Goal: Task Accomplishment & Management: Complete application form

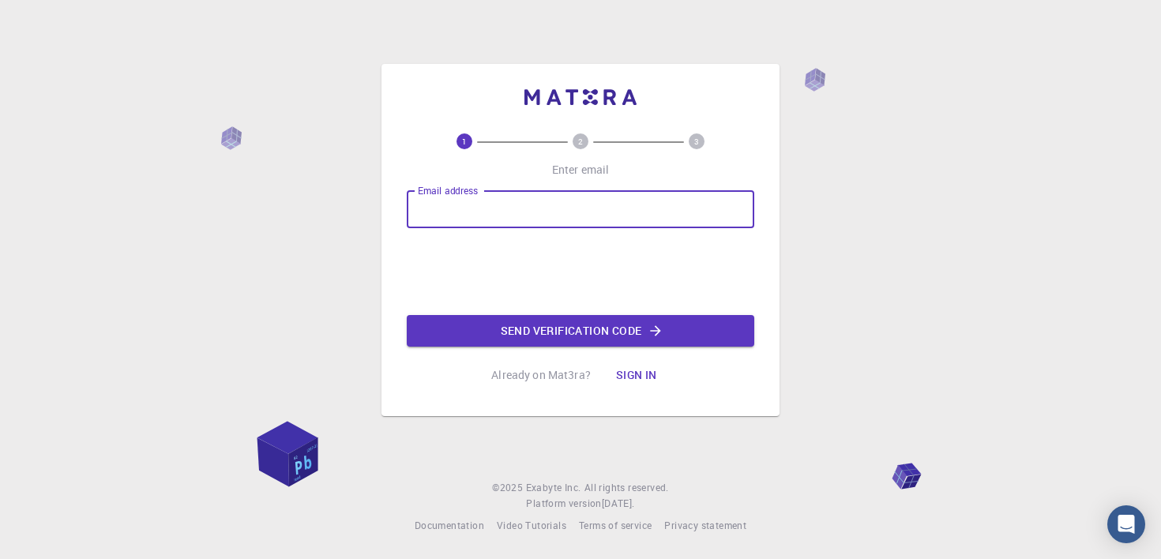
type input "[EMAIL_ADDRESS][DOMAIN_NAME]"
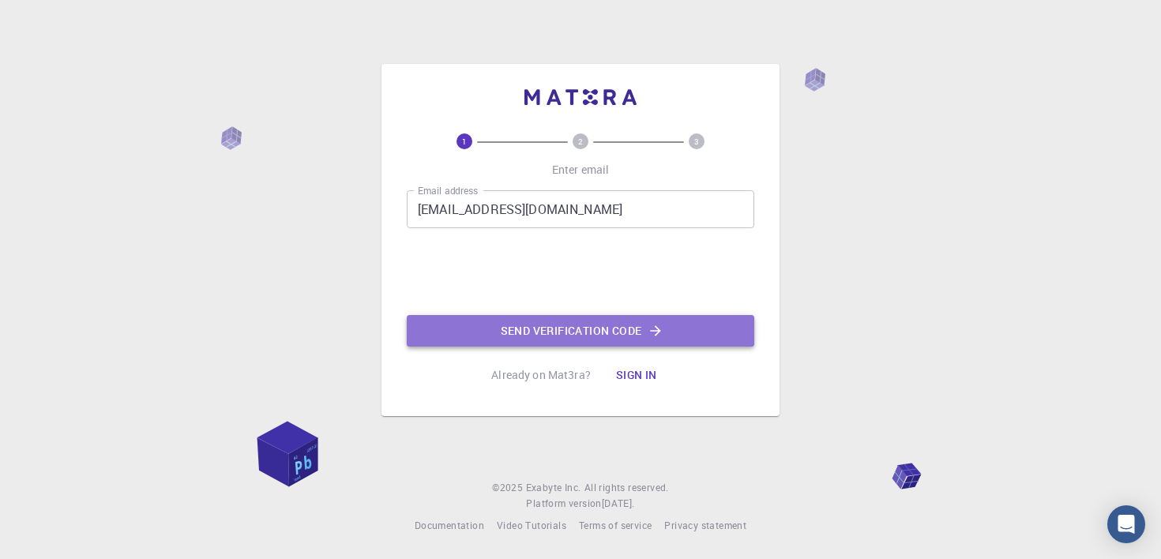
click at [556, 325] on button "Send verification code" at bounding box center [580, 331] width 347 height 32
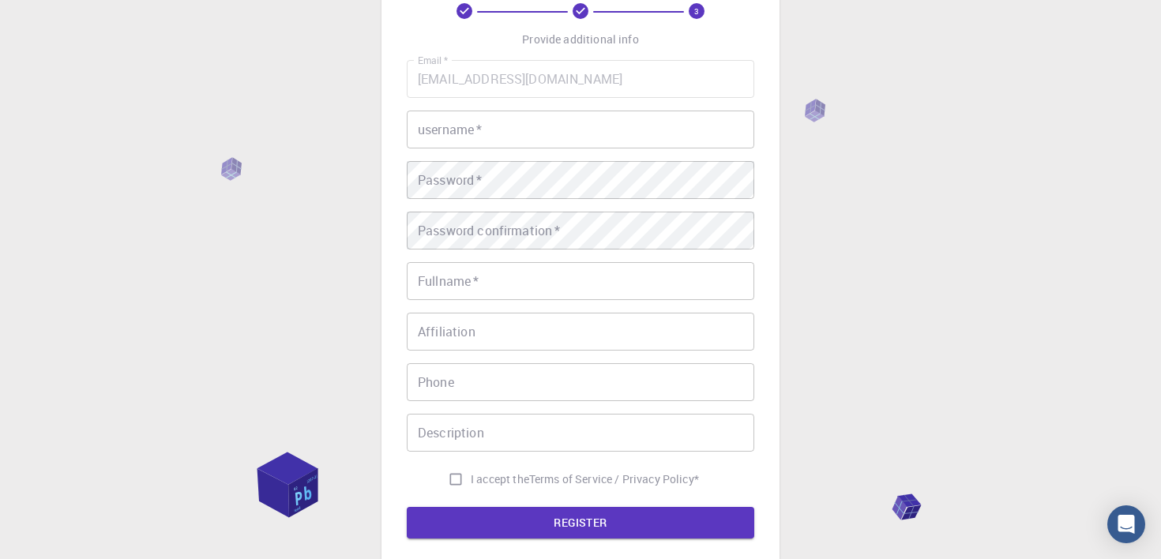
scroll to position [96, 0]
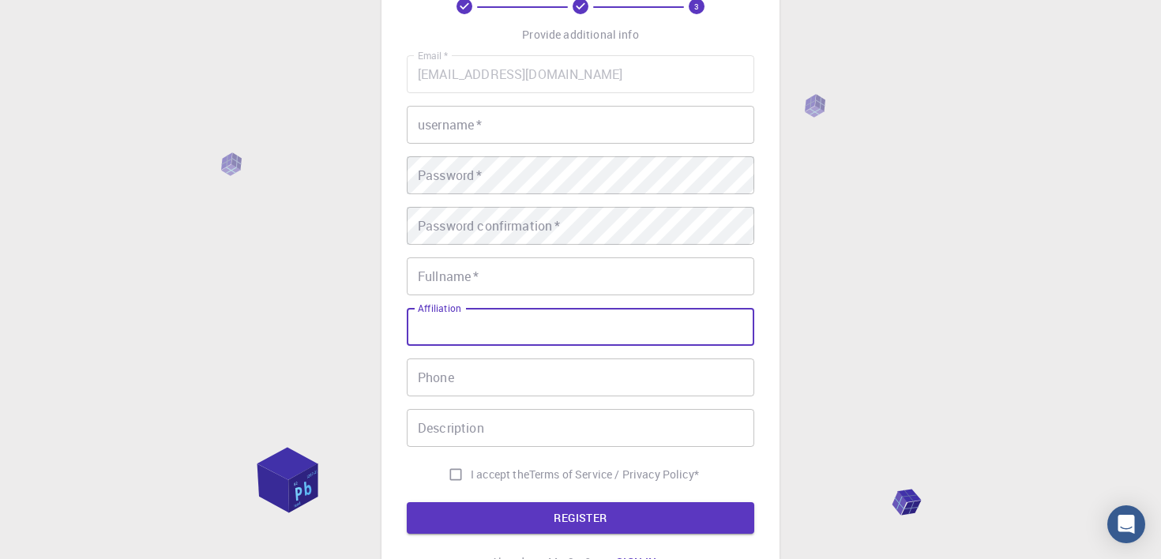
click at [685, 317] on input "Affiliation" at bounding box center [580, 327] width 347 height 38
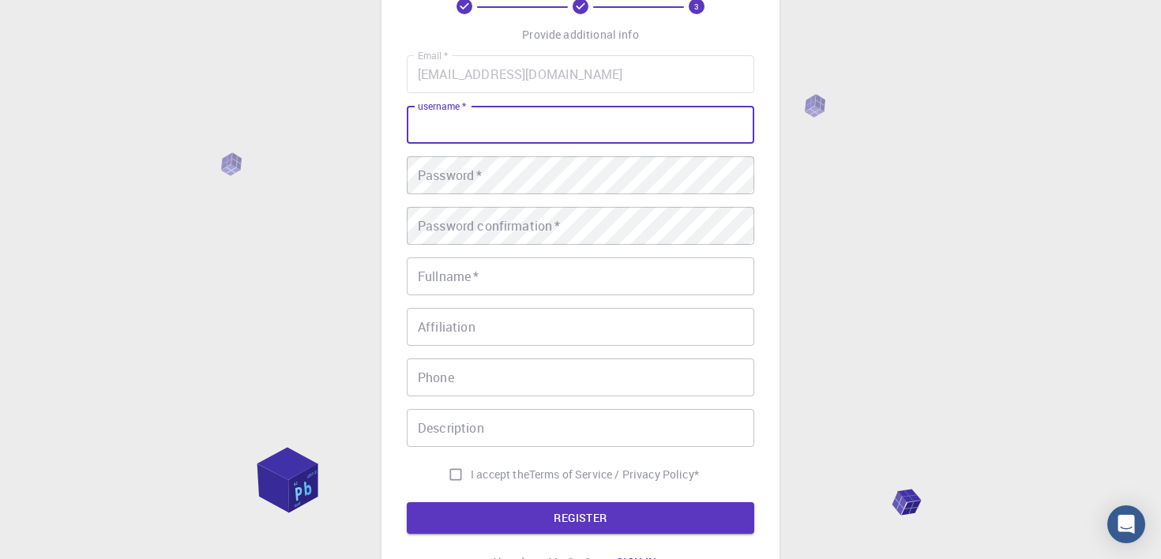
click at [596, 137] on input "username   *" at bounding box center [580, 125] width 347 height 38
type input "[DATE]_P"
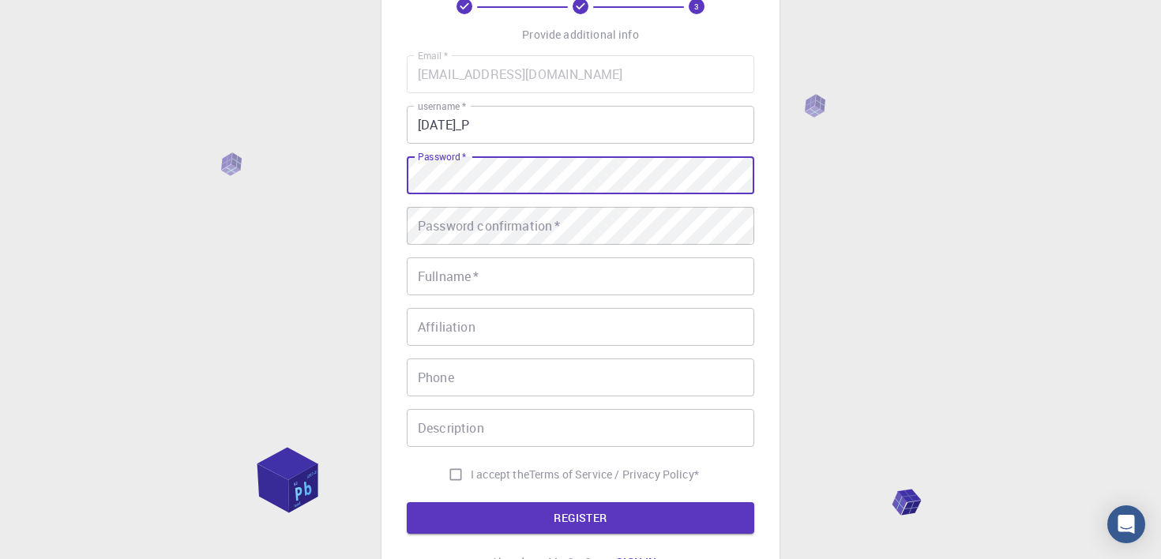
click at [1137, 168] on div "3 Provide additional info Email   * [EMAIL_ADDRESS][DOMAIN_NAME] Email   * user…" at bounding box center [580, 306] width 1161 height 804
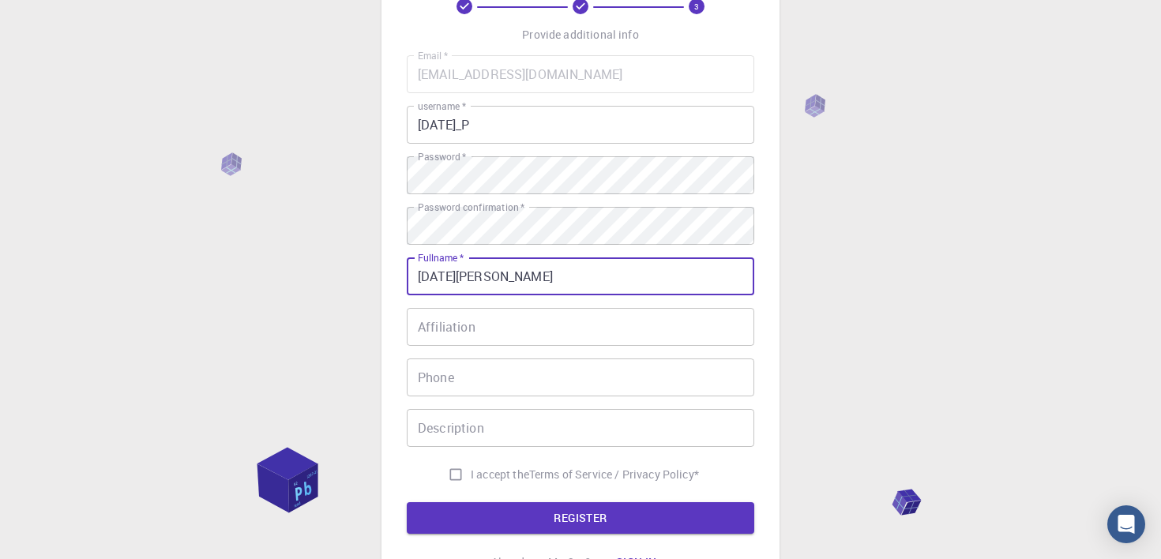
type input "[DATE][PERSON_NAME]"
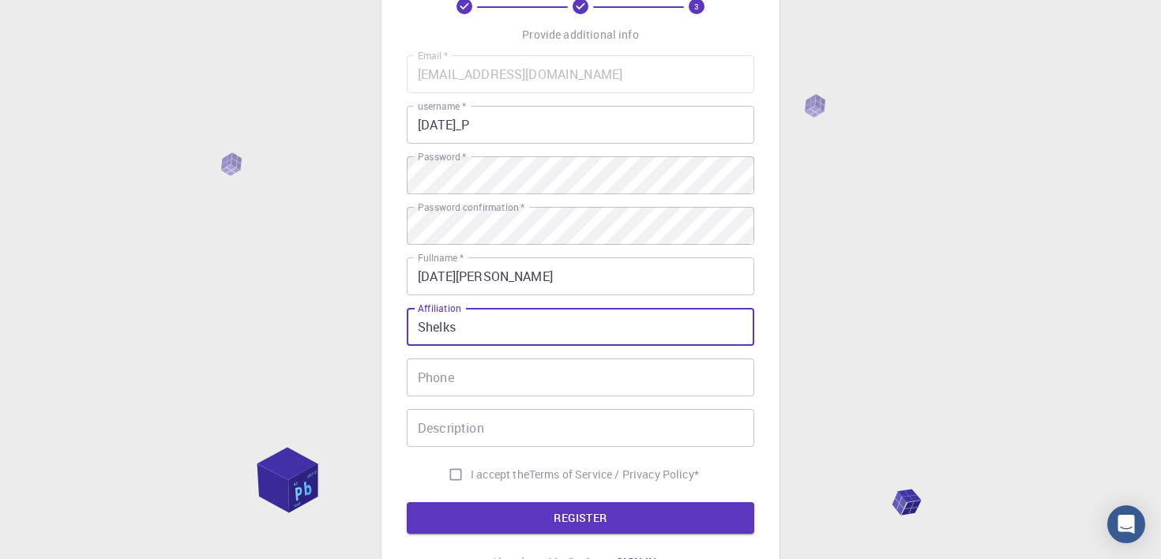
type input "Shelks"
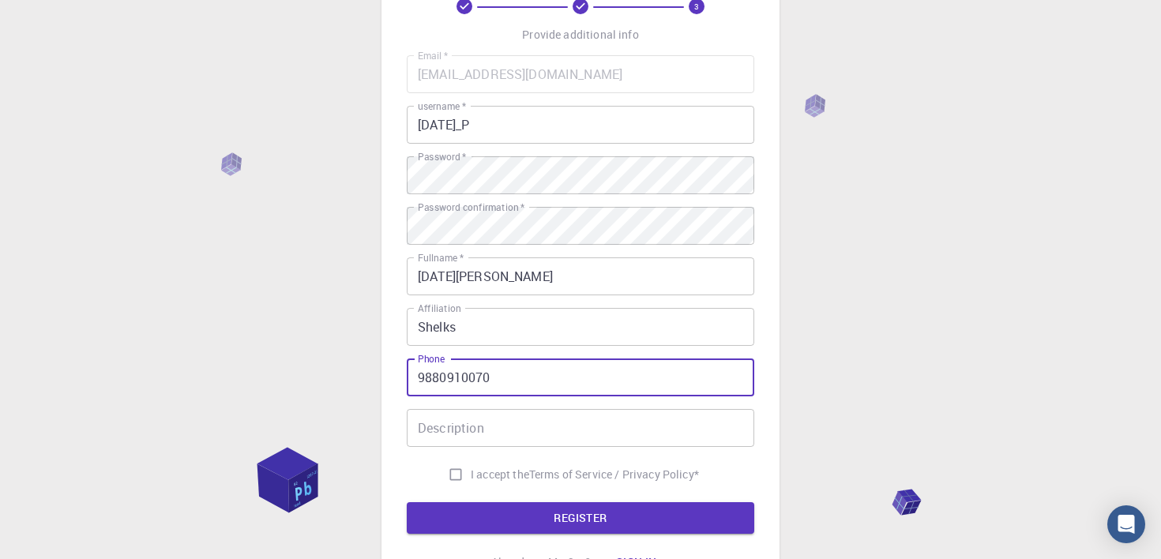
type input "9880910070"
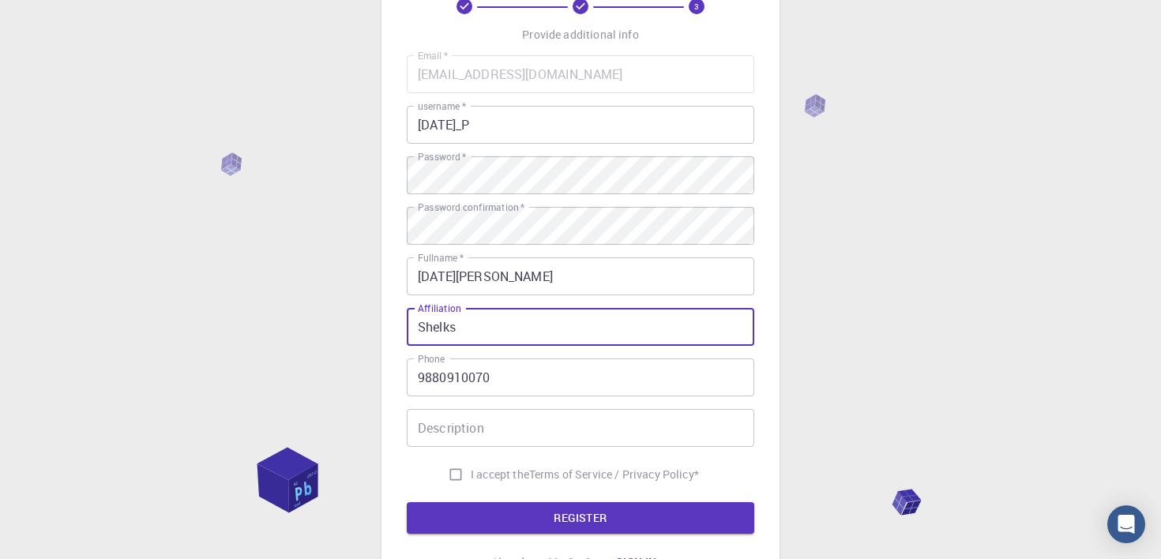
click at [479, 327] on input "Shelks" at bounding box center [580, 327] width 347 height 38
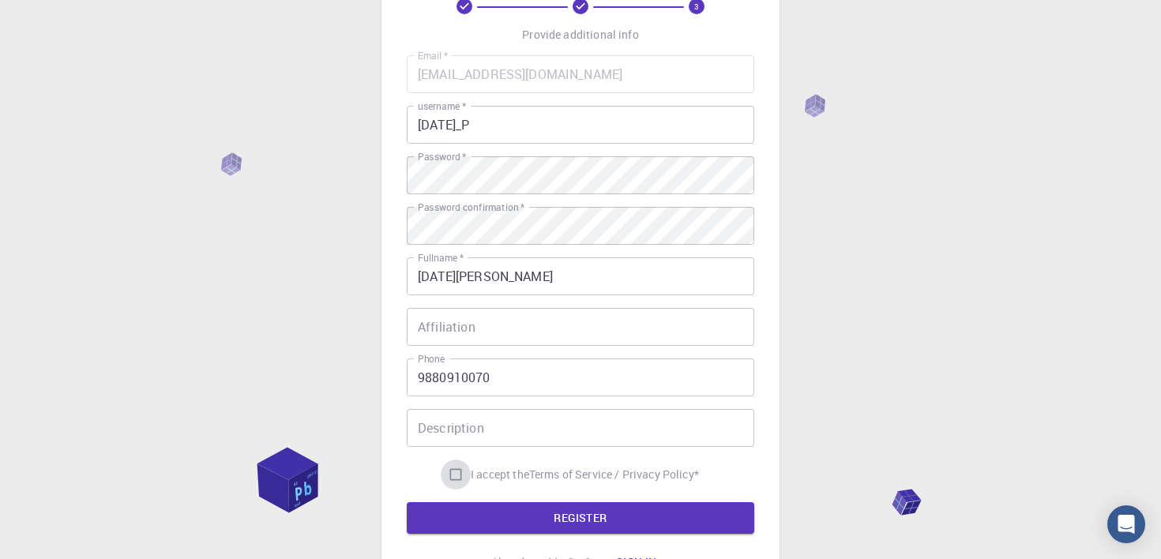
click at [456, 474] on input "I accept the Terms of Service / Privacy Policy *" at bounding box center [456, 475] width 30 height 30
checkbox input "true"
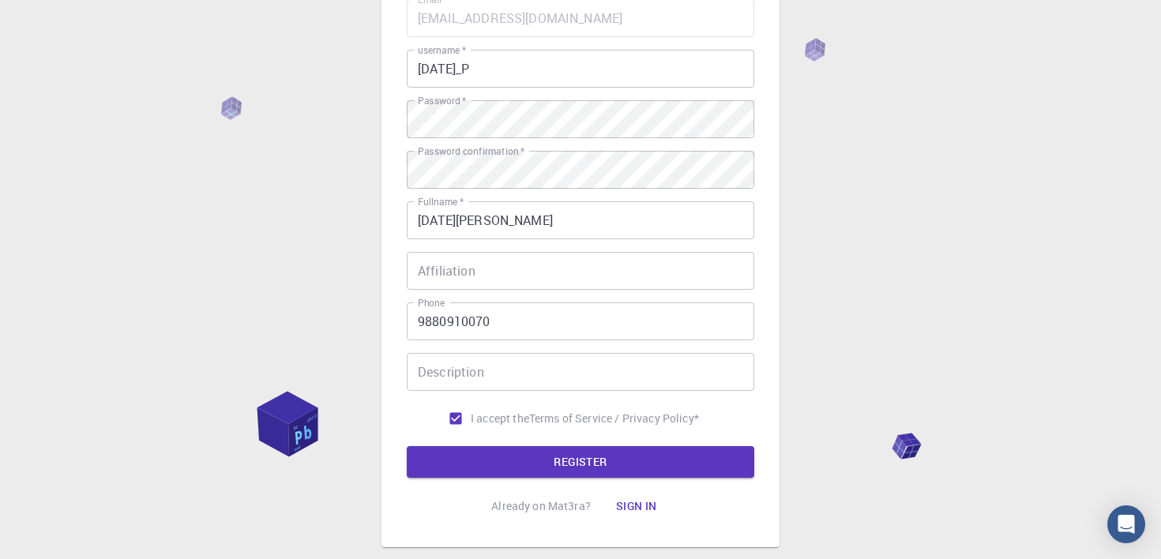
scroll to position [163, 0]
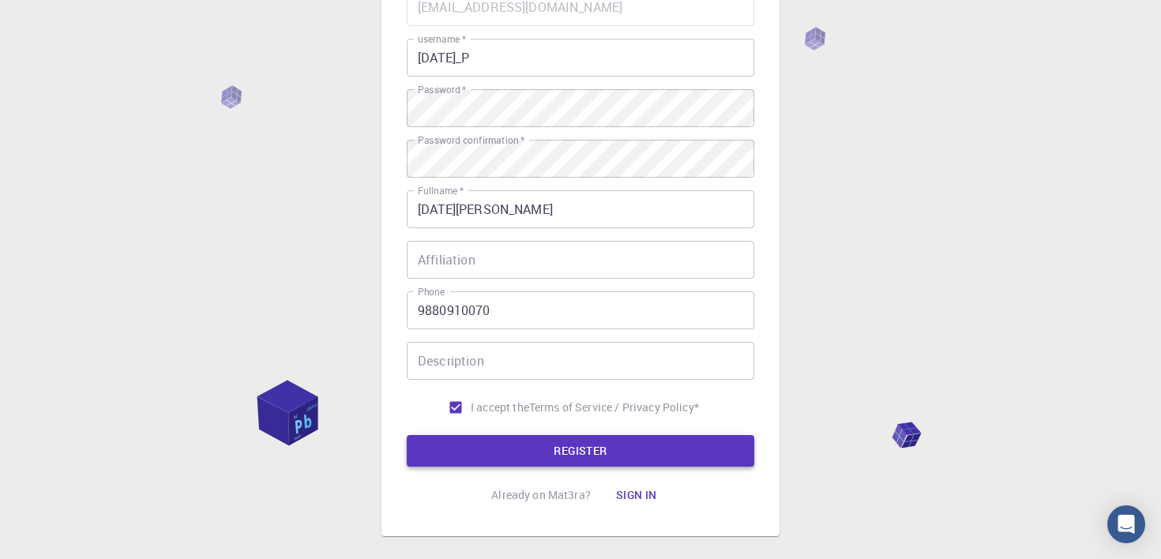
click at [471, 461] on button "REGISTER" at bounding box center [580, 451] width 347 height 32
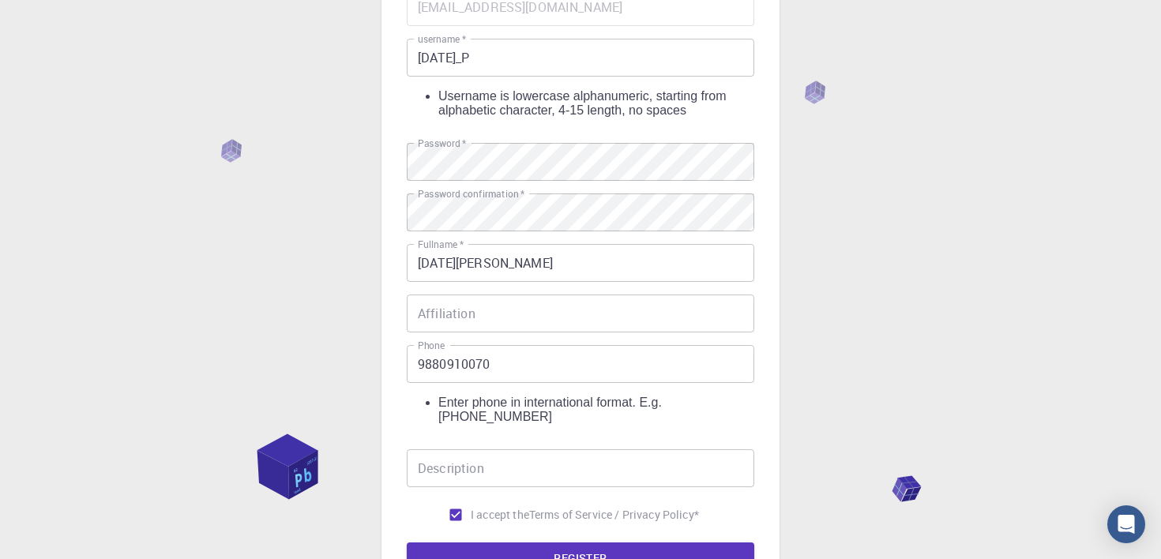
click at [511, 345] on input "9880910070" at bounding box center [580, 364] width 347 height 38
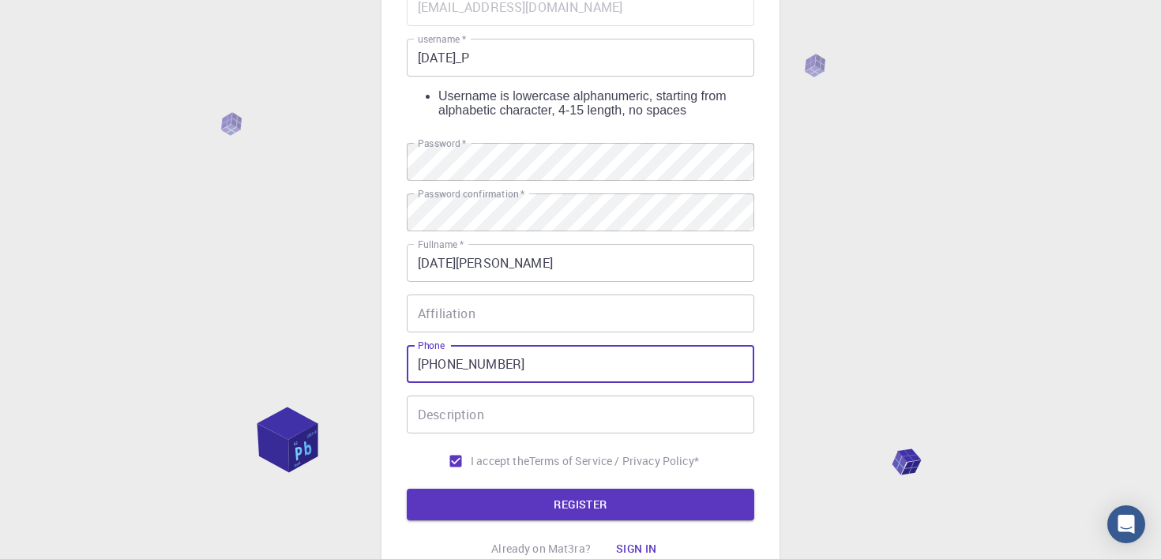
type input "[PHONE_NUMBER]"
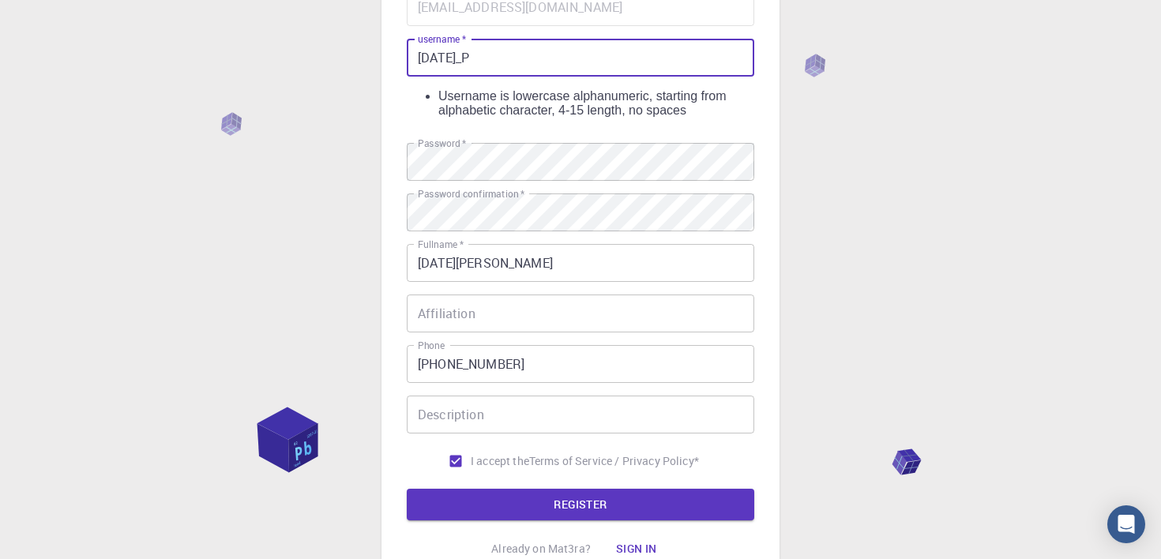
click at [519, 89] on li "Username is lowercase alphanumeric, starting from alphabetic character, 4-15 le…" at bounding box center [596, 103] width 316 height 28
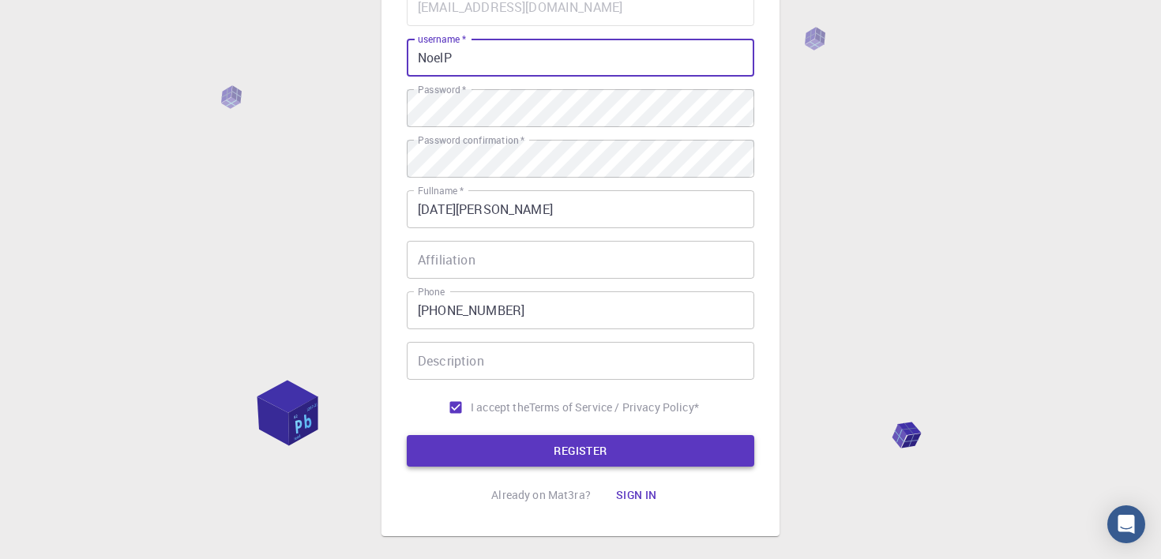
type input "NoelP"
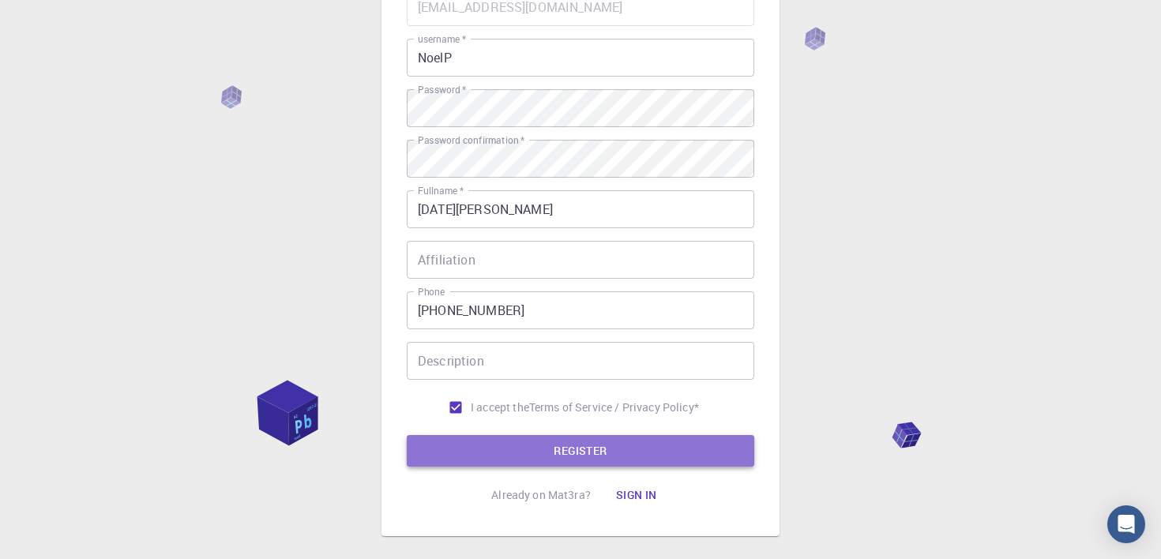
click at [489, 458] on button "REGISTER" at bounding box center [580, 451] width 347 height 32
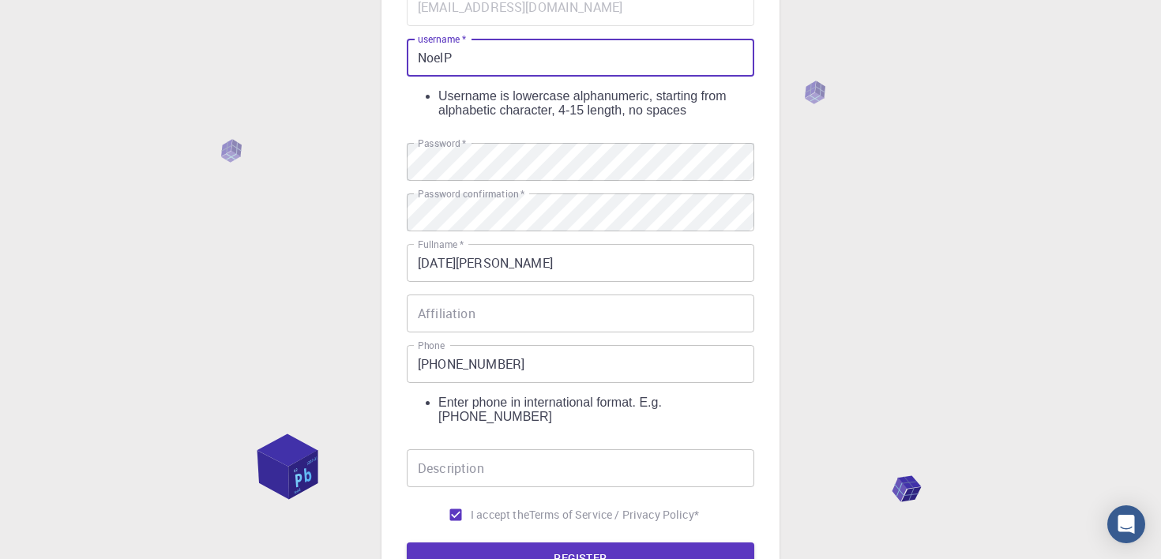
click at [534, 48] on input "NoelP" at bounding box center [580, 58] width 347 height 38
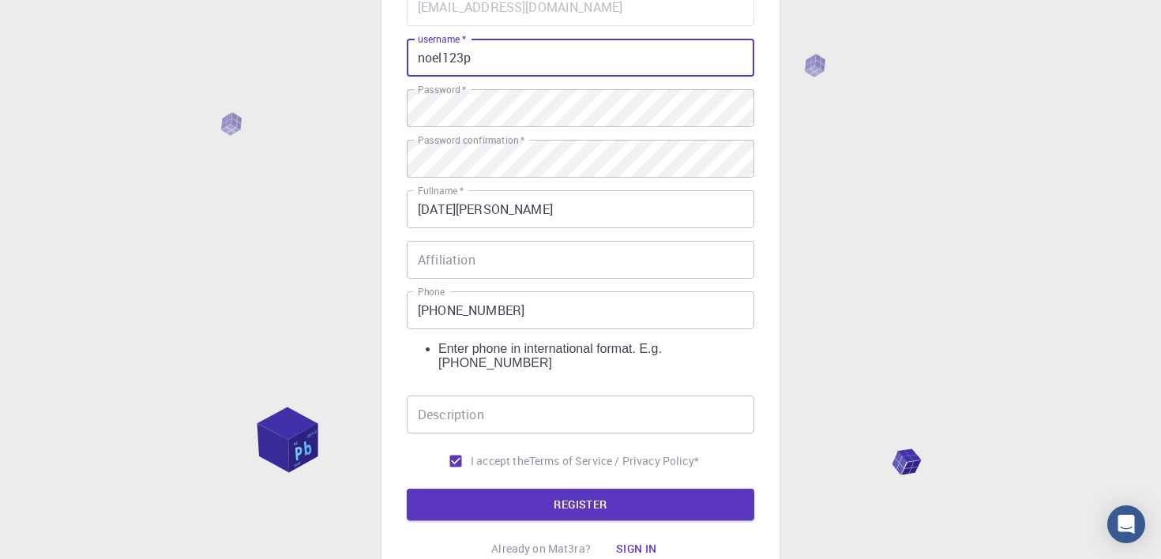
type input "noel123p"
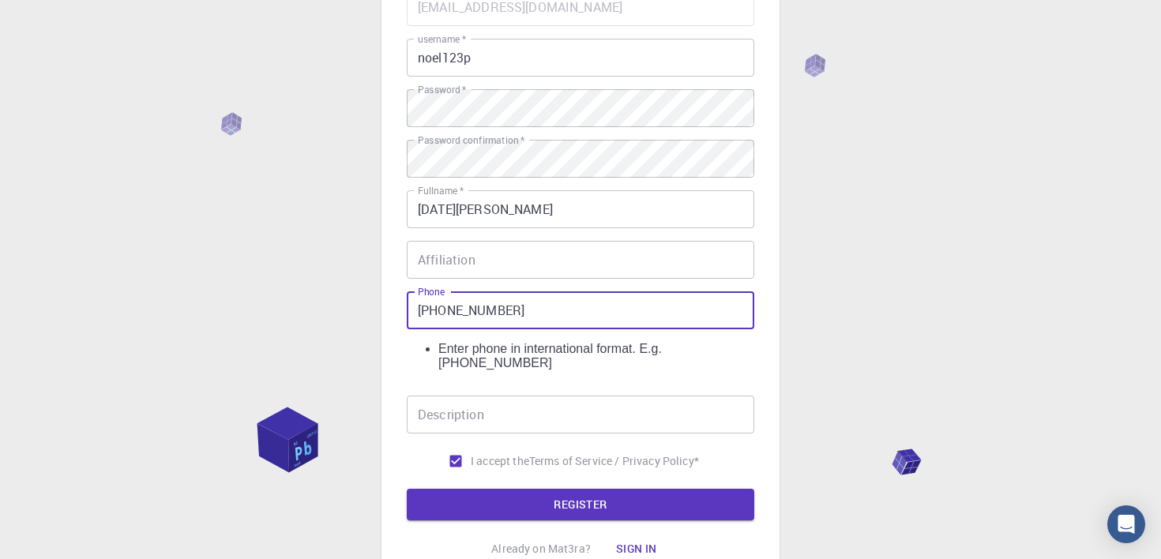
click at [443, 314] on input "[PHONE_NUMBER]" at bounding box center [580, 310] width 347 height 38
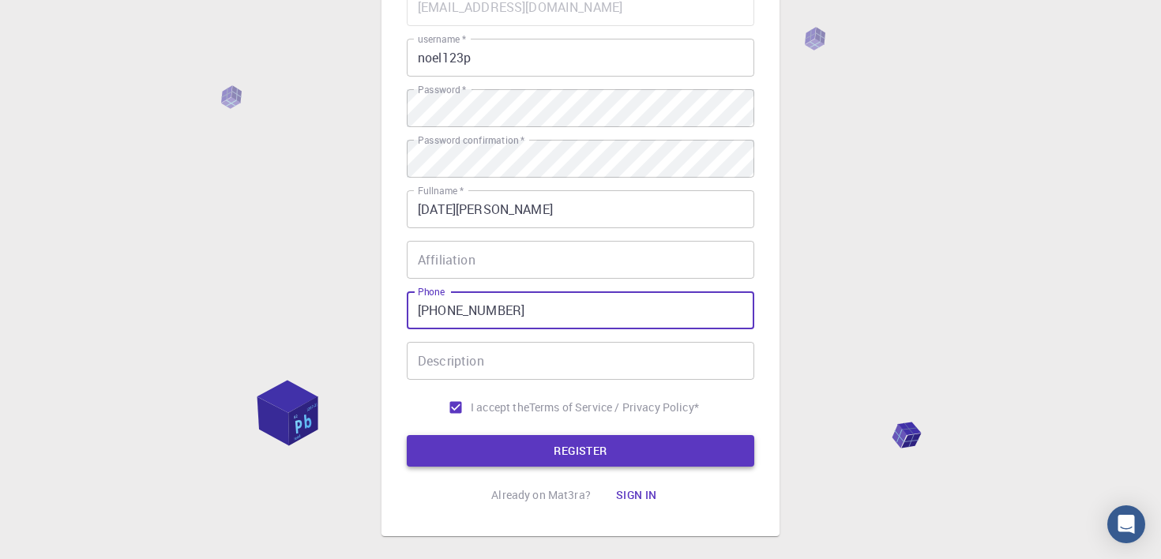
type input "[PHONE_NUMBER]"
click at [564, 459] on button "REGISTER" at bounding box center [580, 451] width 347 height 32
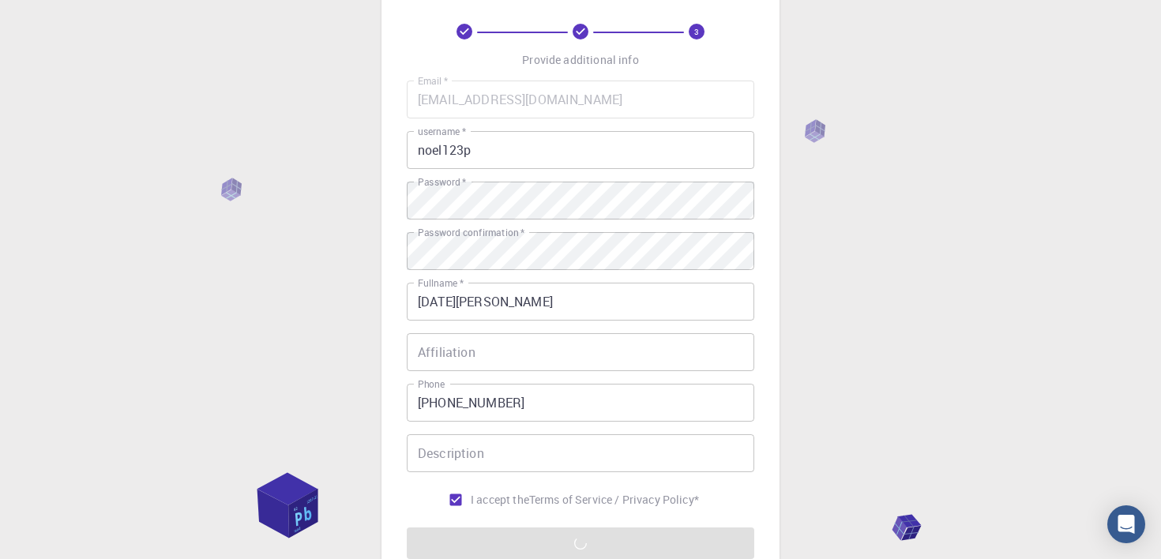
scroll to position [78, 0]
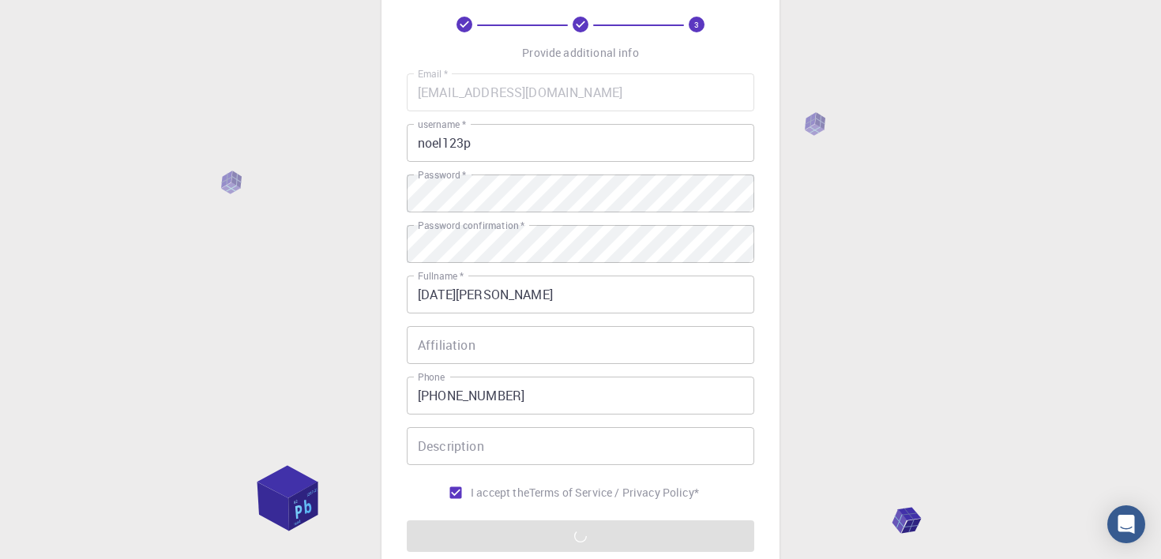
click at [859, 58] on div "3 Provide additional info Email   * [EMAIL_ADDRESS][DOMAIN_NAME] Email   * user…" at bounding box center [580, 324] width 1161 height 804
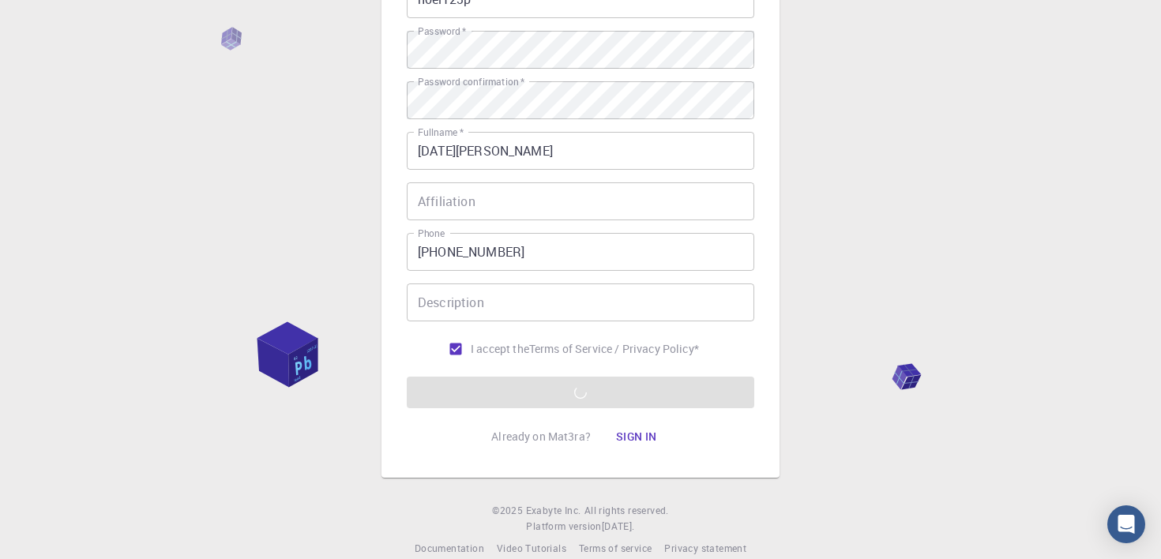
scroll to position [0, 0]
